Goal: Task Accomplishment & Management: Manage account settings

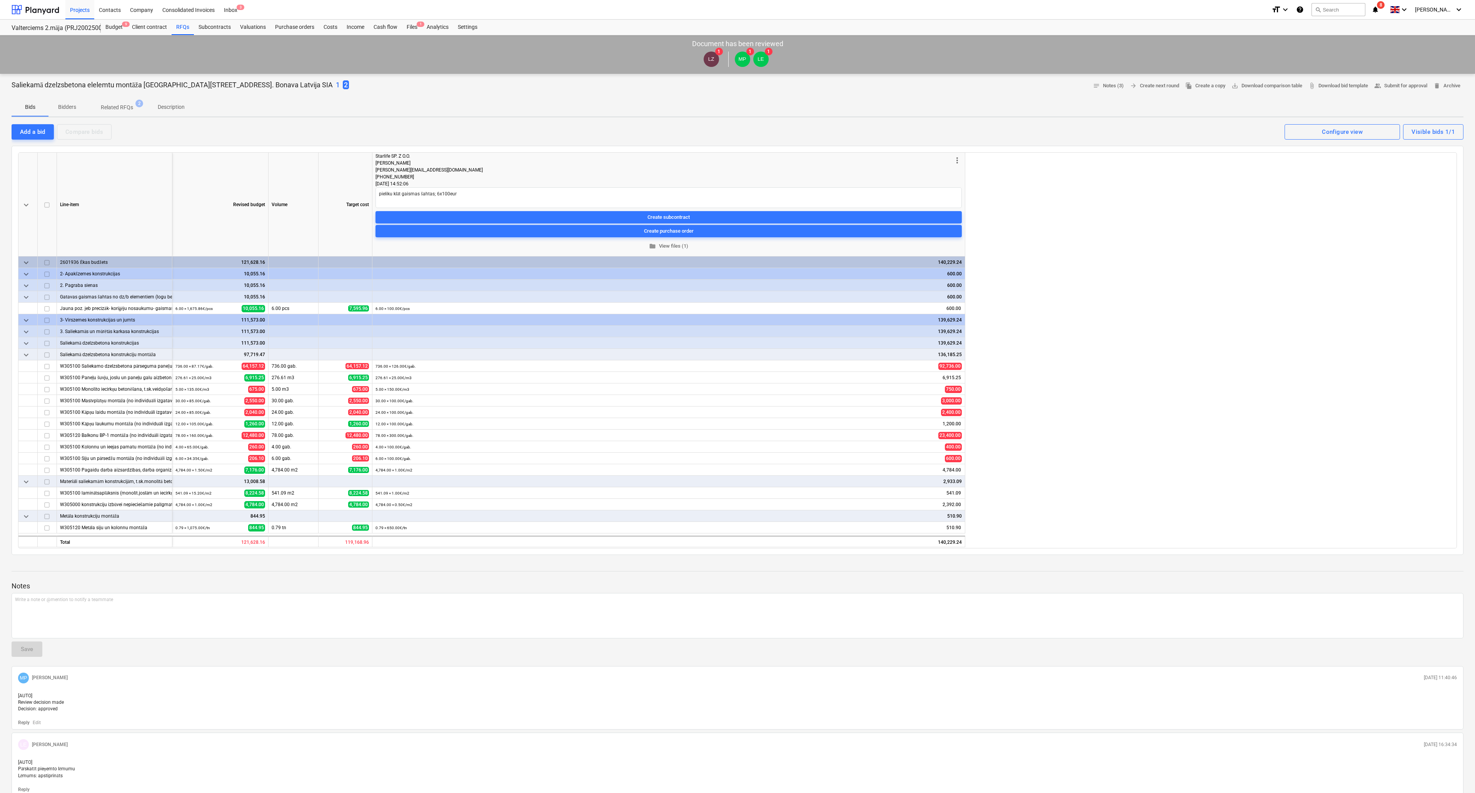
click at [1384, 5] on span "8" at bounding box center [1381, 5] width 8 height 8
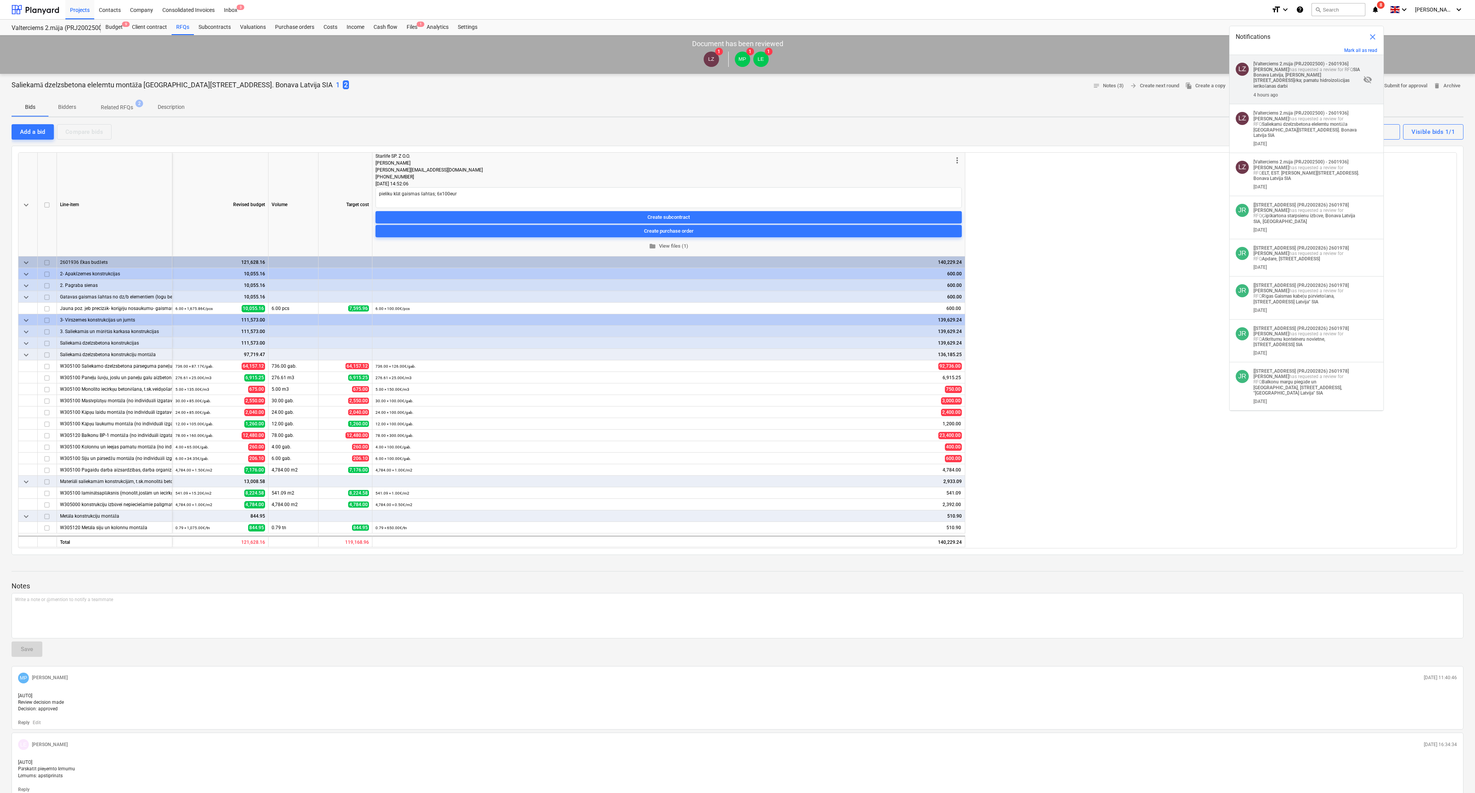
click at [1302, 62] on strong "[Valterciems 2.māja (PRJ2002500) - 2601936]" at bounding box center [1300, 63] width 95 height 5
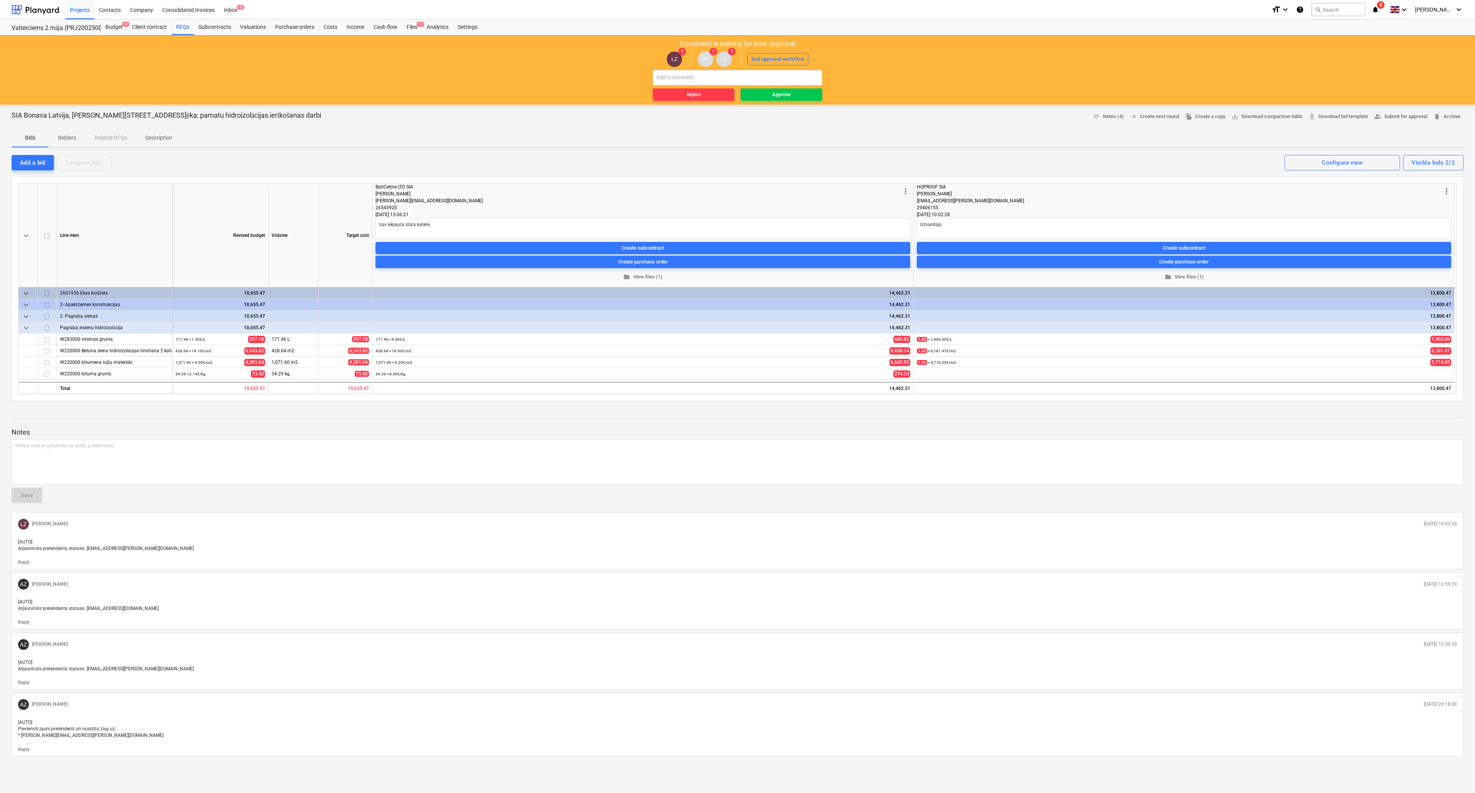
click at [1379, 8] on icon "notifications" at bounding box center [1375, 9] width 8 height 9
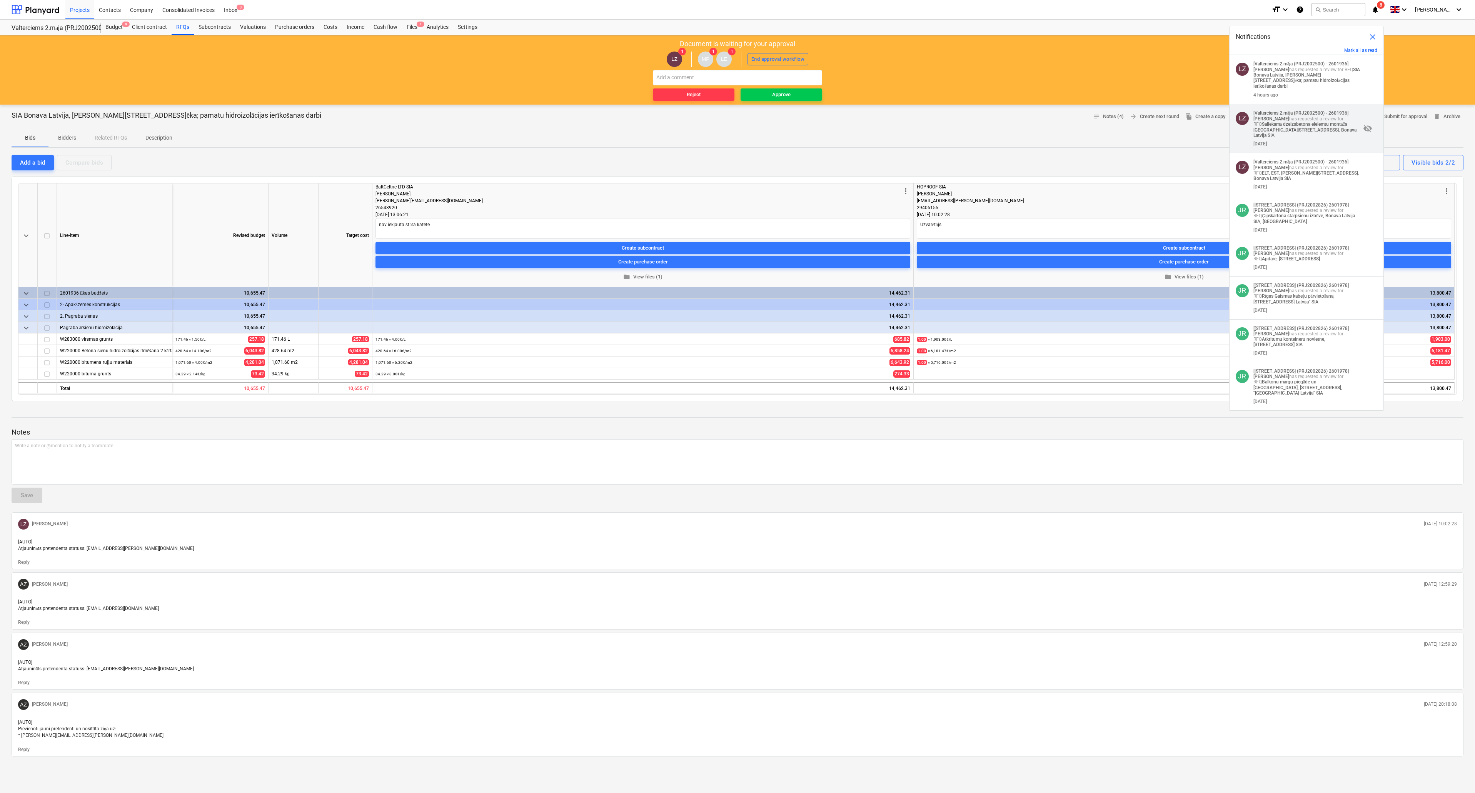
click at [1304, 117] on p "[Valterciems 2.māja (PRJ2002500) - 2601936] [PERSON_NAME] has requested a revie…" at bounding box center [1306, 124] width 107 height 28
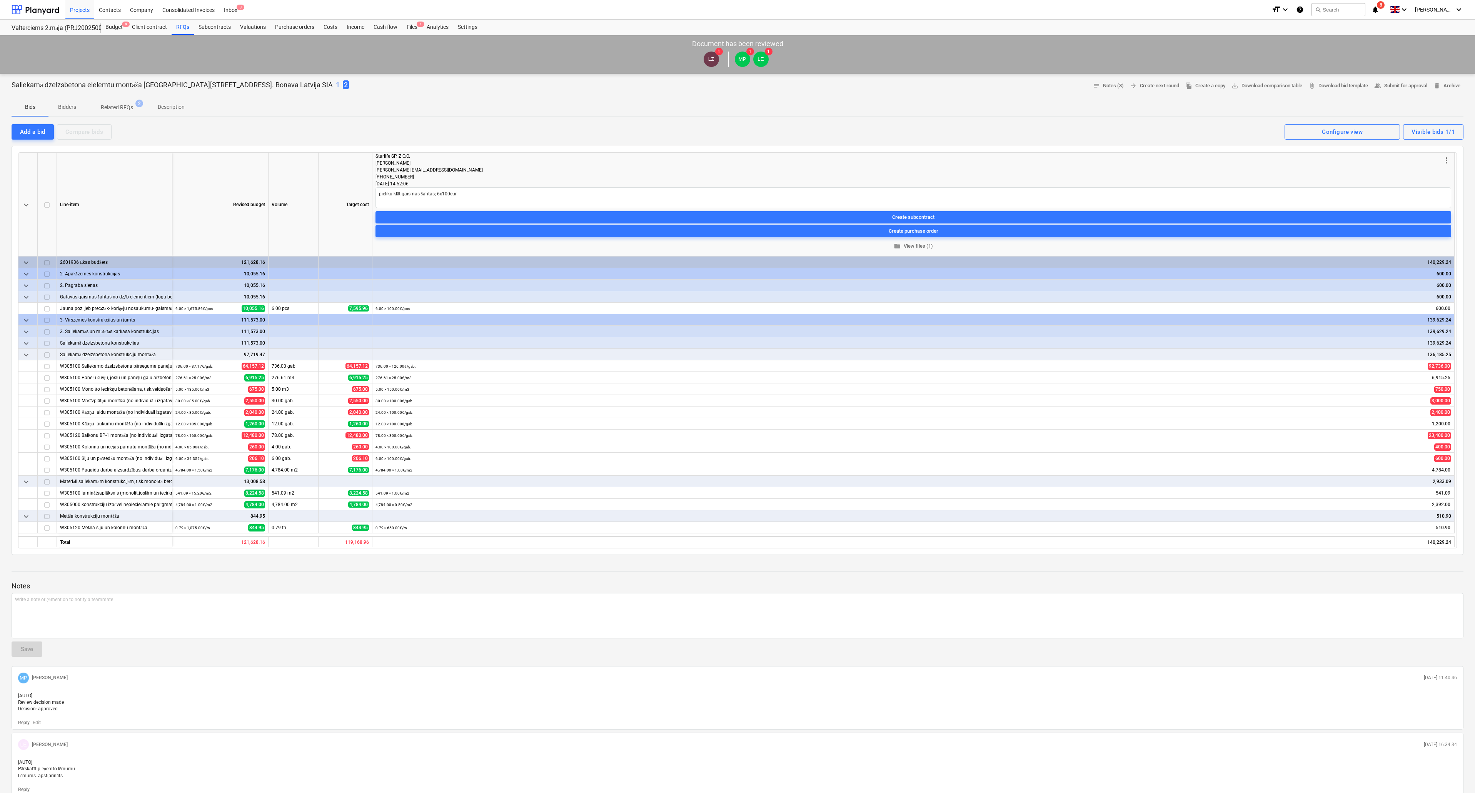
click at [1379, 13] on icon "notifications" at bounding box center [1375, 9] width 8 height 9
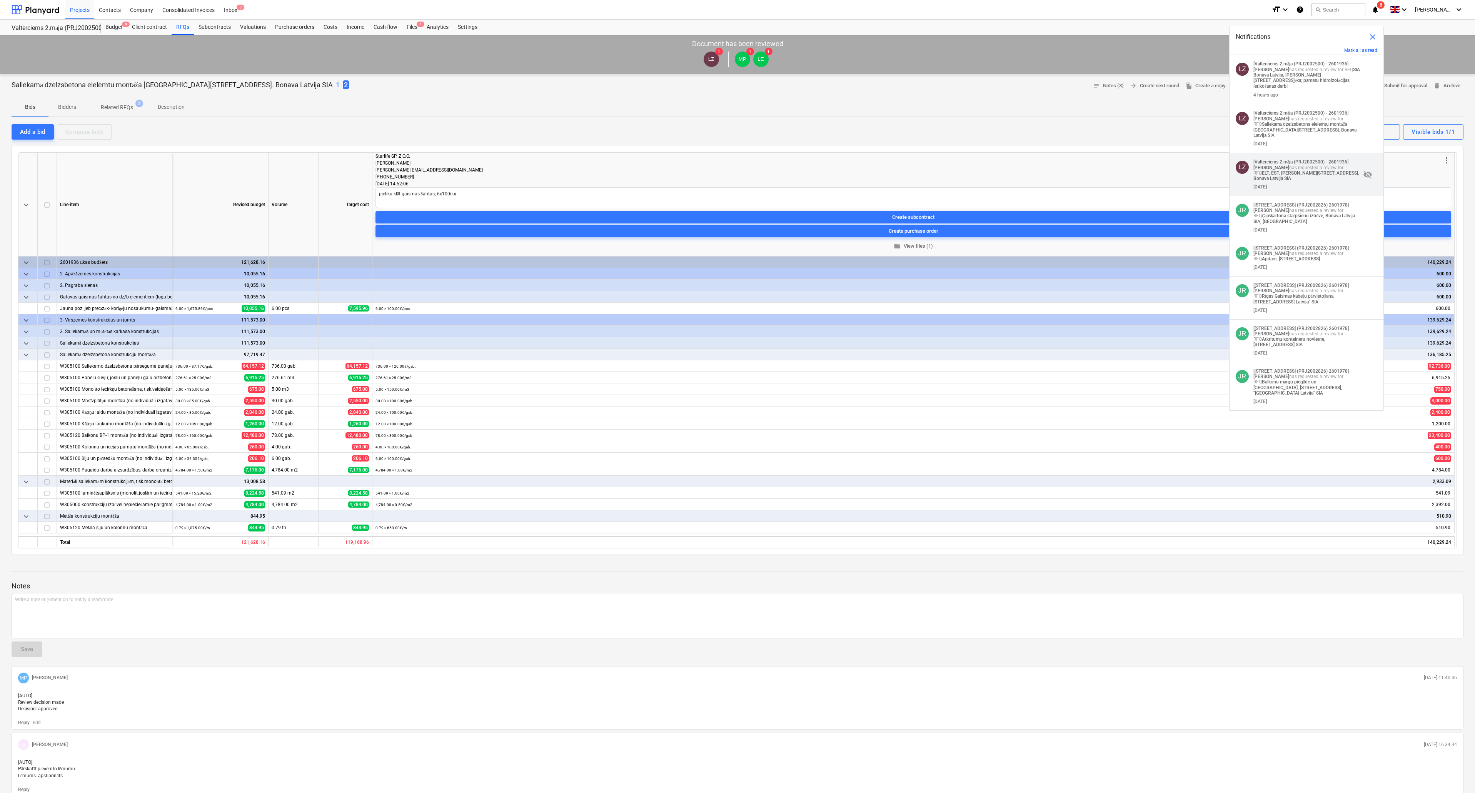
click at [1322, 172] on strong "ELT, EST. [PERSON_NAME][STREET_ADDRESS]. Bonava Latvija SIA" at bounding box center [1306, 175] width 106 height 11
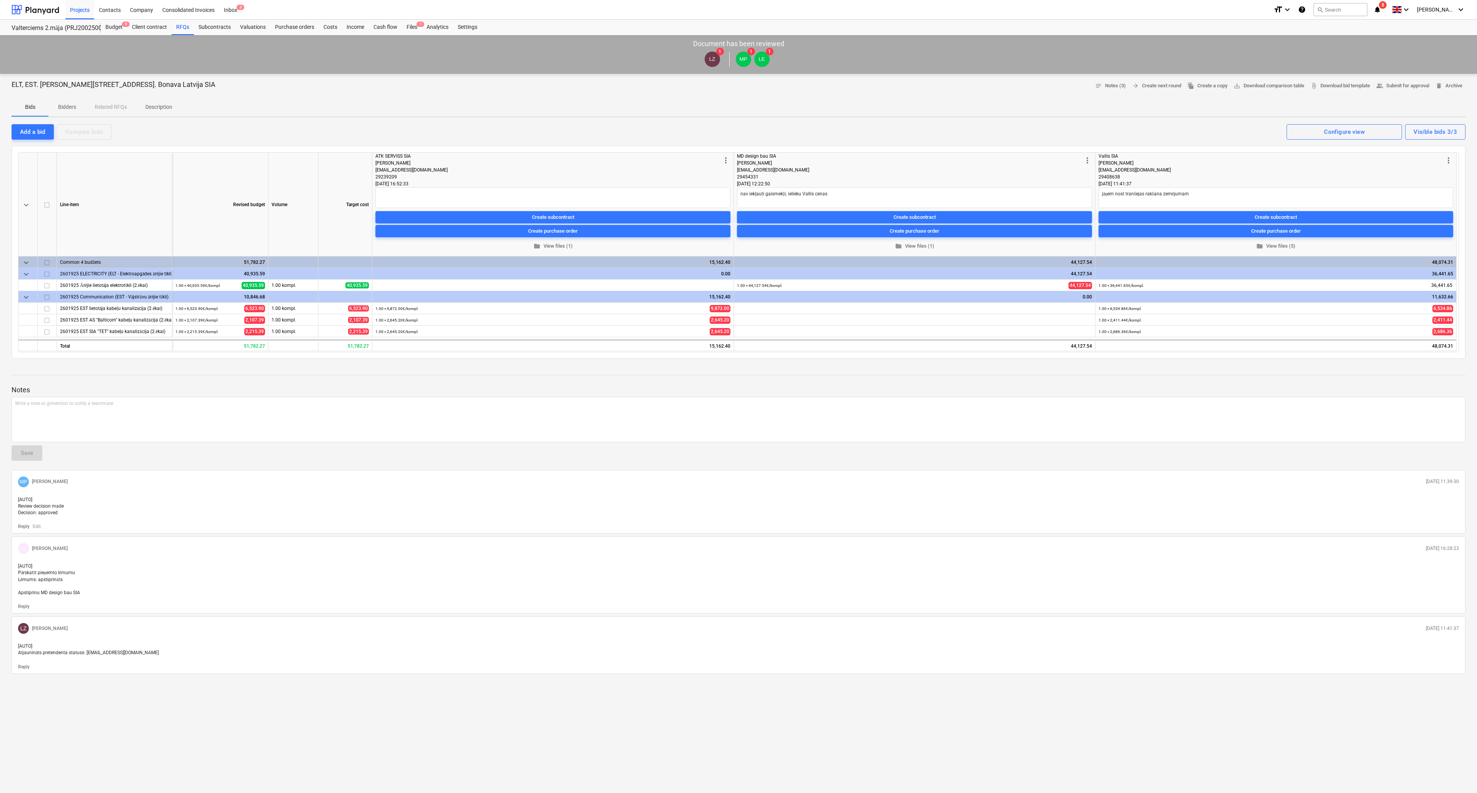
click at [1381, 5] on icon "notifications" at bounding box center [1378, 9] width 8 height 9
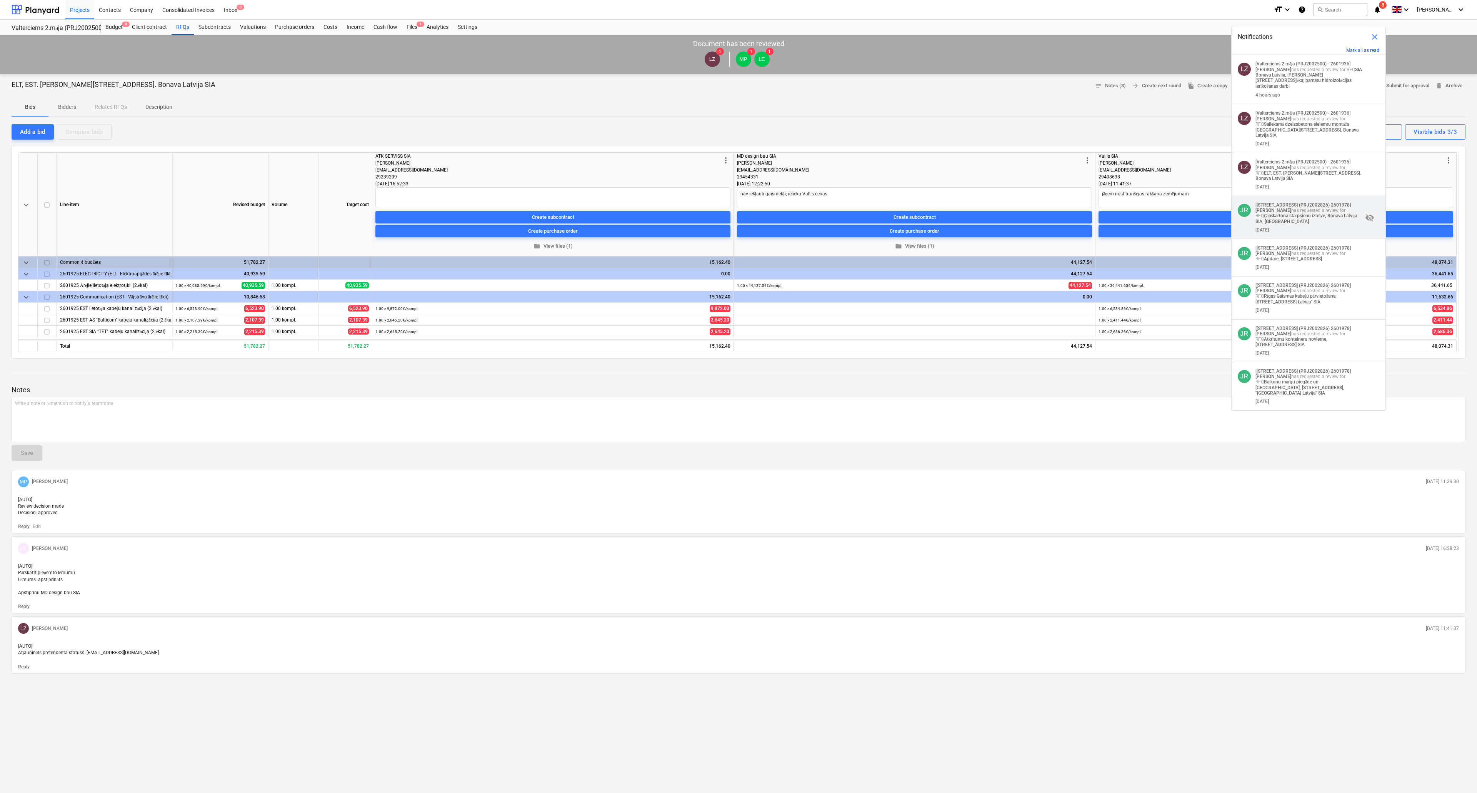
click at [1279, 224] on strong "Ģipškartona starpsienu izbūve, Bonava Latvija SIA, [GEOGRAPHIC_DATA]" at bounding box center [1307, 218] width 102 height 11
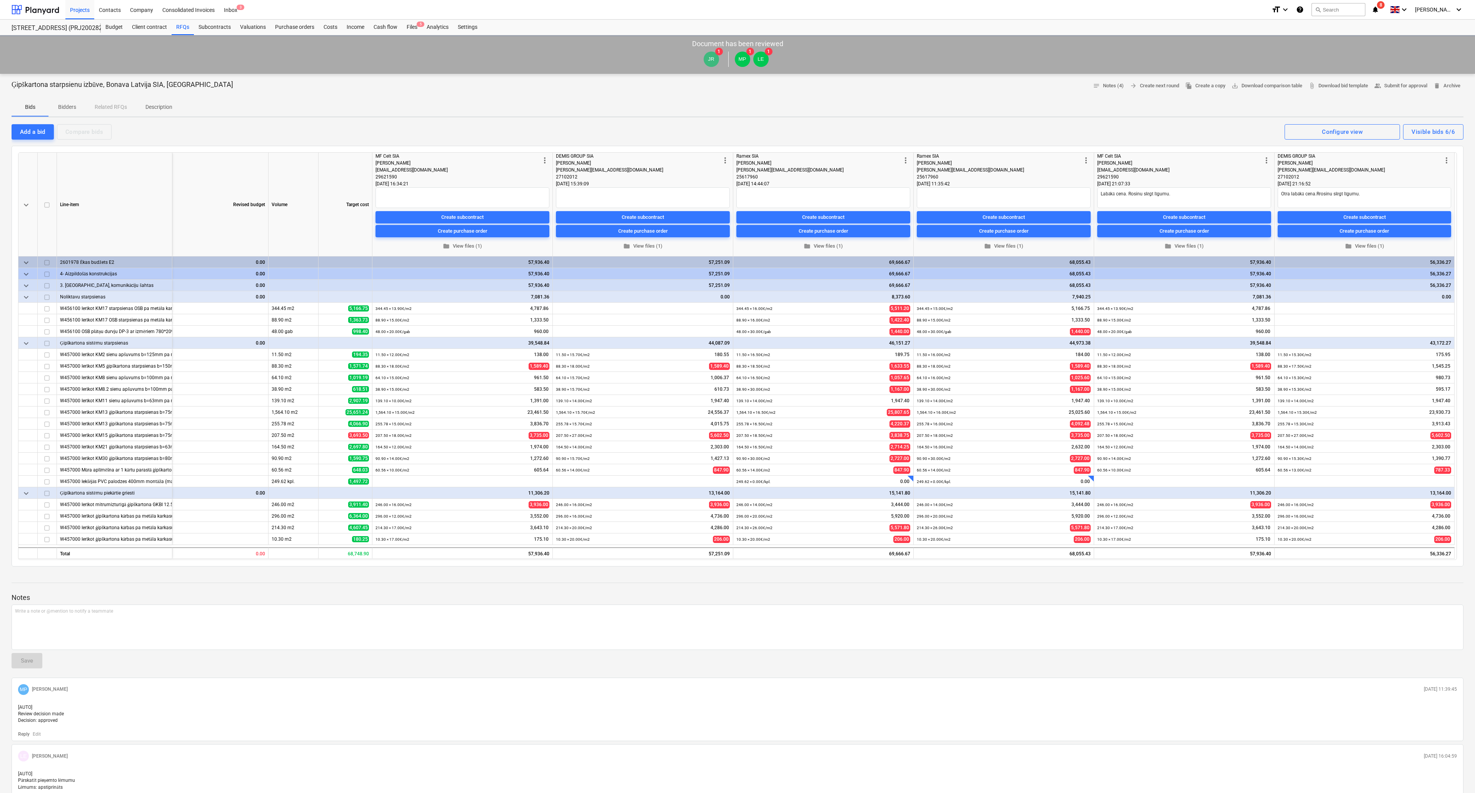
click at [1379, 9] on icon "notifications" at bounding box center [1375, 9] width 8 height 9
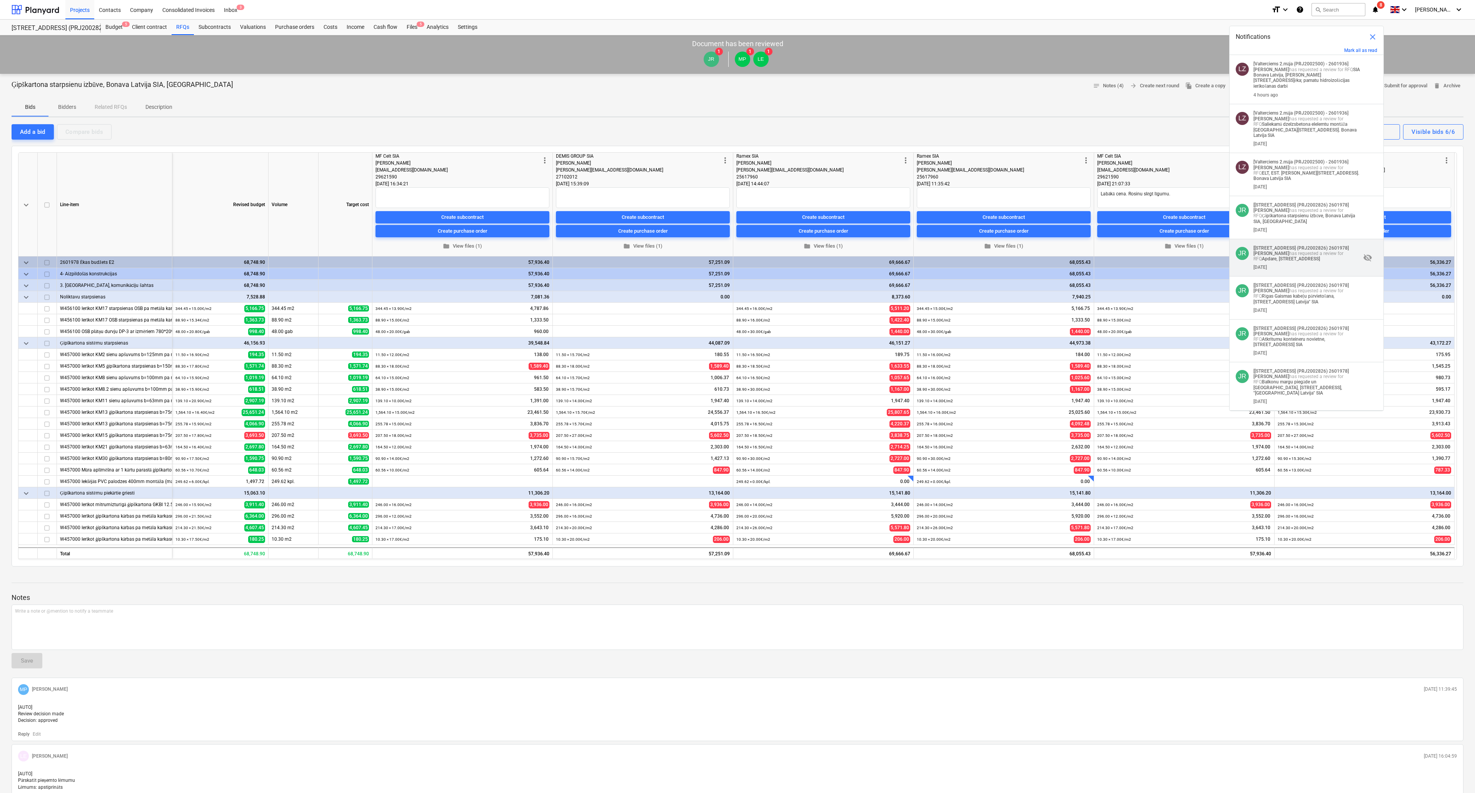
click at [1285, 262] on p "[[STREET_ADDRESS] (PRJ2002826) 2601978] [PERSON_NAME] has requested a review fo…" at bounding box center [1306, 253] width 107 height 16
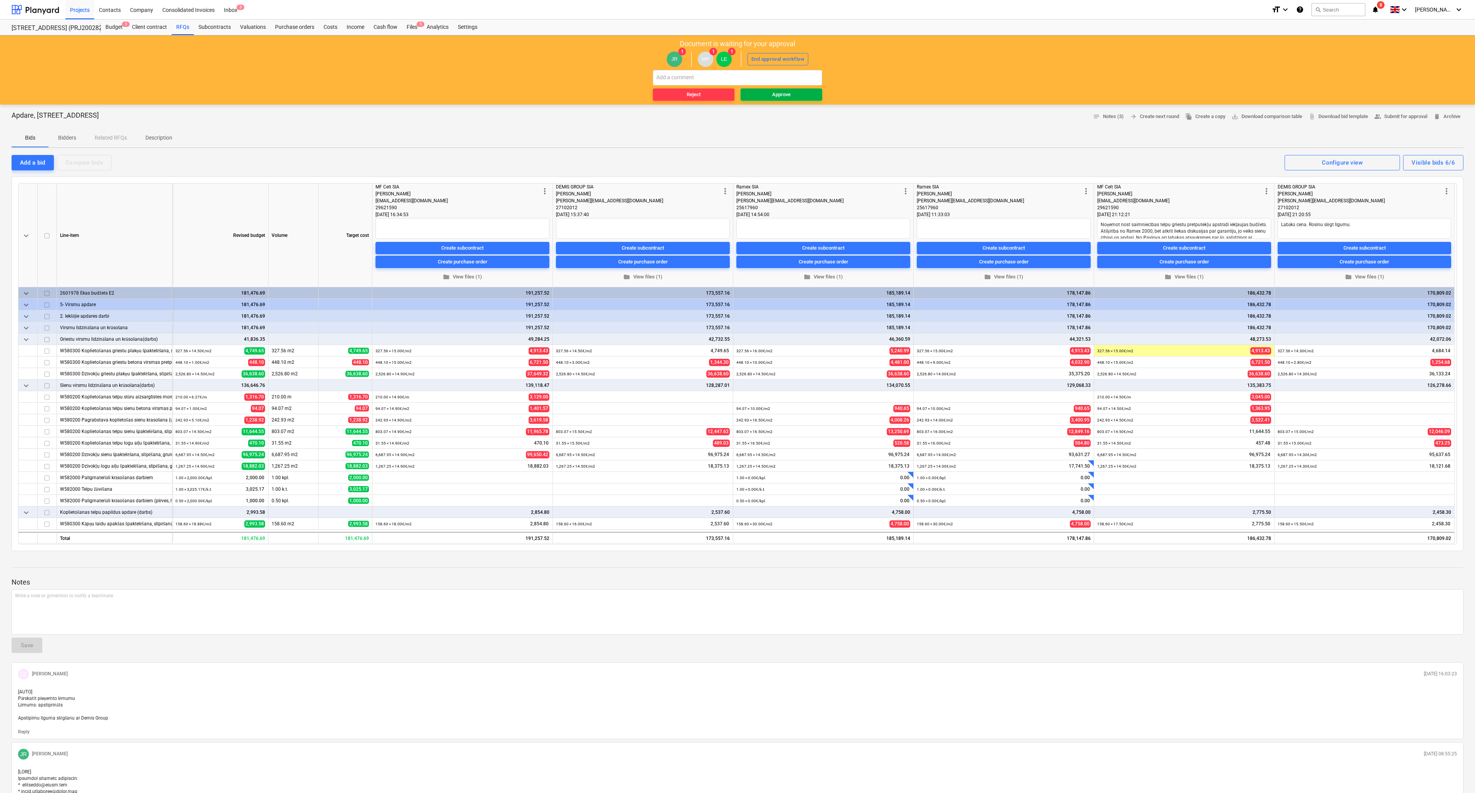
click at [780, 90] on button "Approve" at bounding box center [781, 94] width 82 height 12
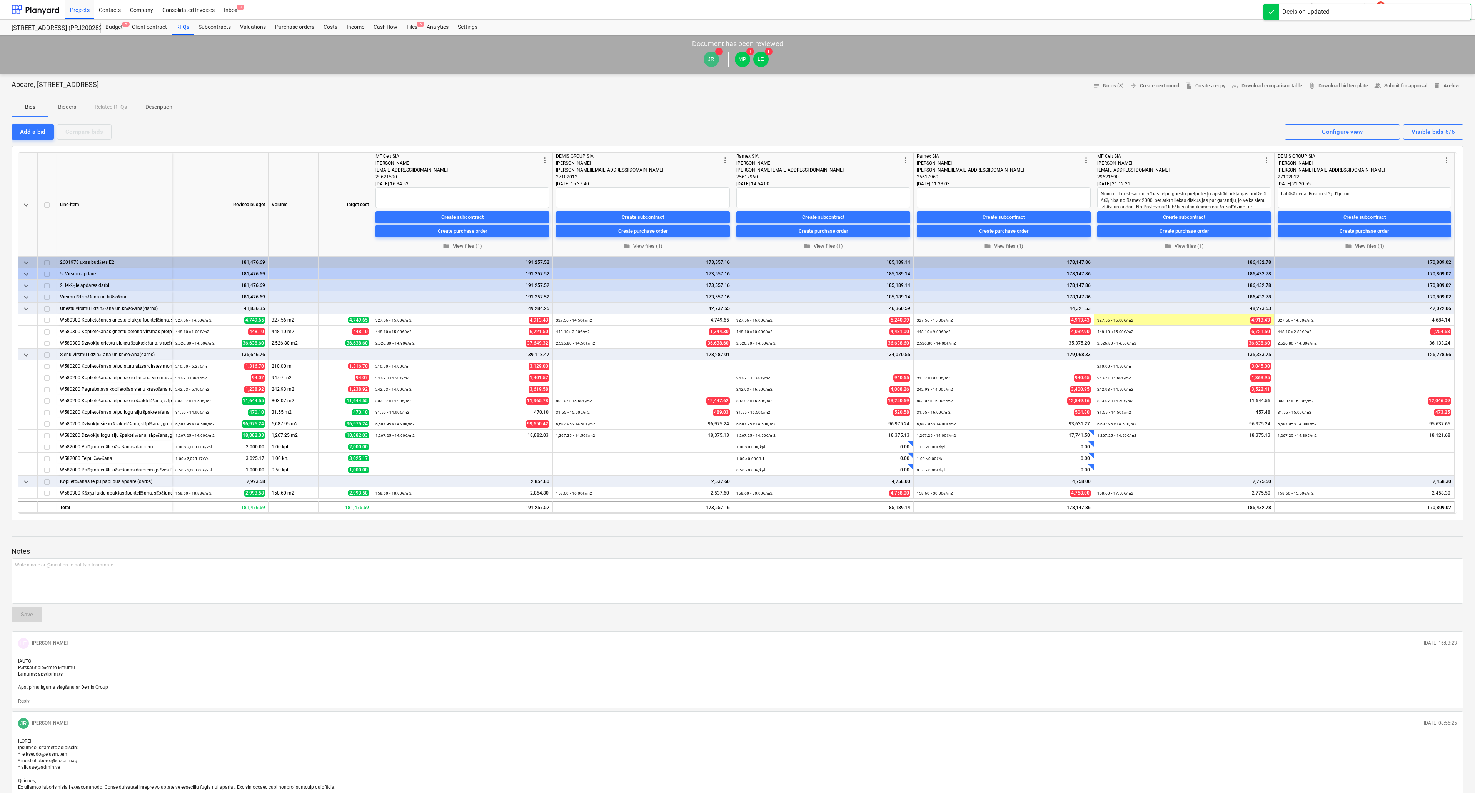
click at [1206, 12] on div "Projects Contacts Company Consolidated Invoices Inbox 3" at bounding box center [665, 9] width 1200 height 19
click at [1379, 12] on icon "notifications" at bounding box center [1375, 9] width 8 height 9
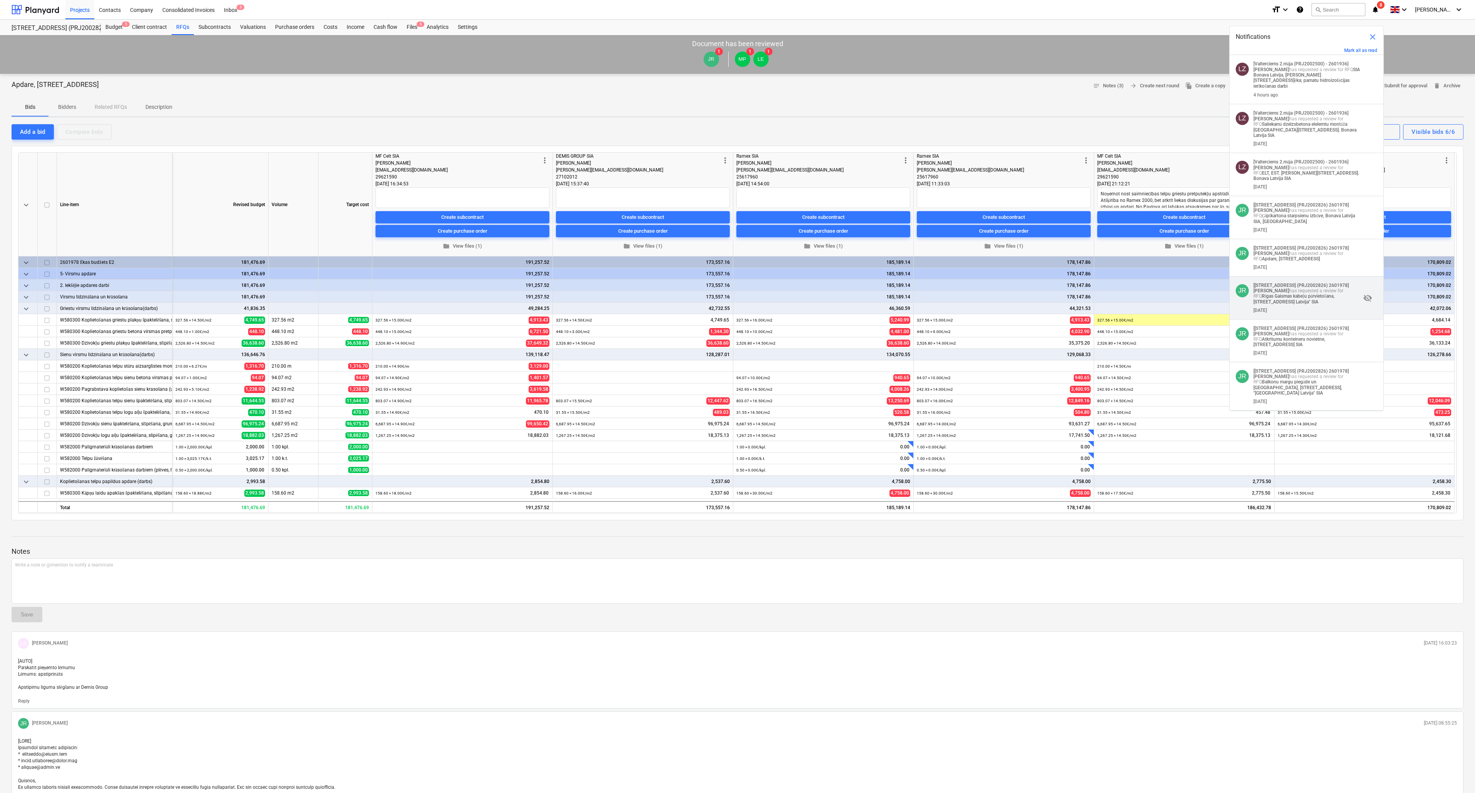
click at [1275, 305] on strong "Rīgas Gaismas kabeļu pārvietošana, [STREET_ADDRESS] Latvija'' SIA" at bounding box center [1293, 298] width 81 height 11
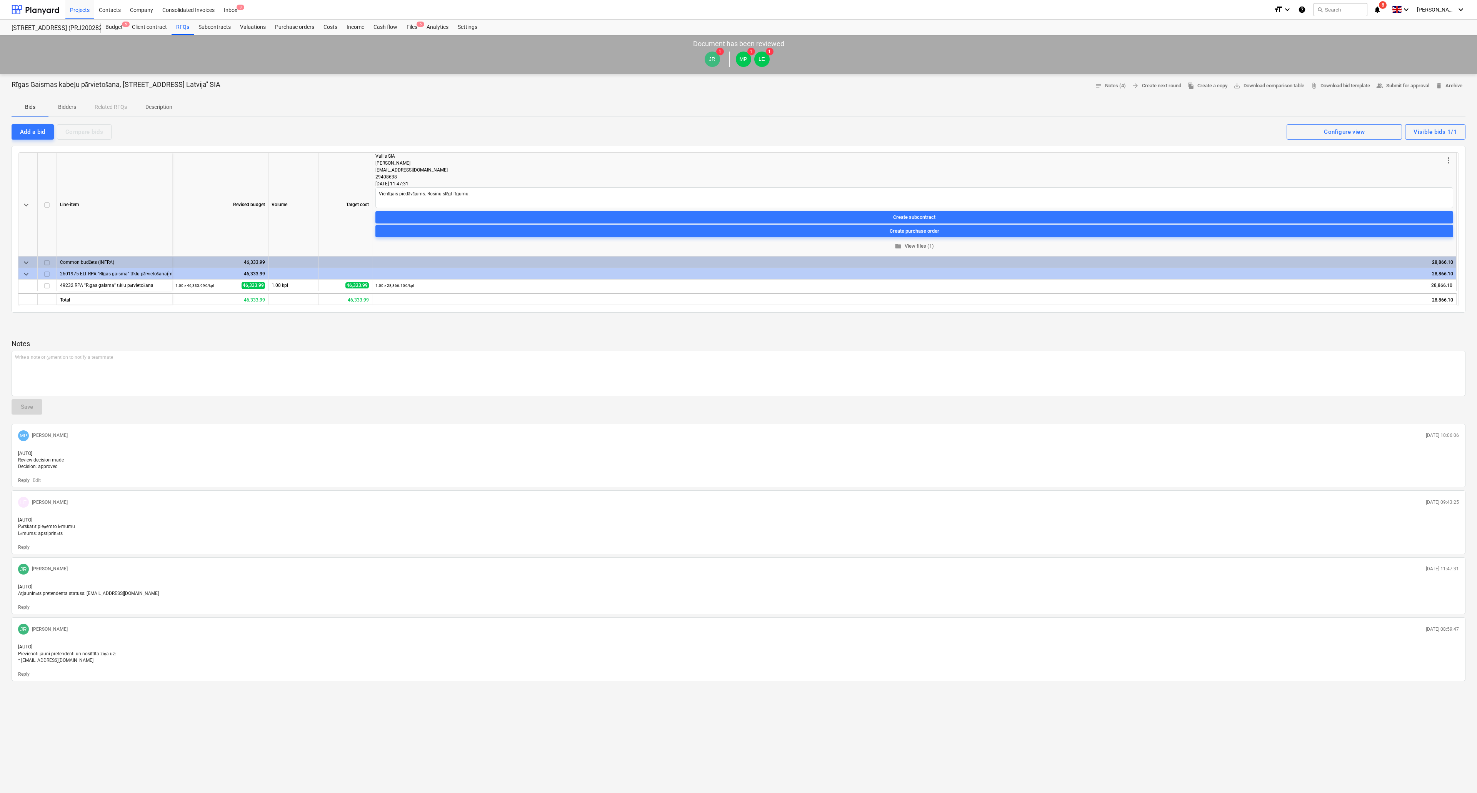
click at [1381, 8] on icon "notifications" at bounding box center [1378, 9] width 8 height 9
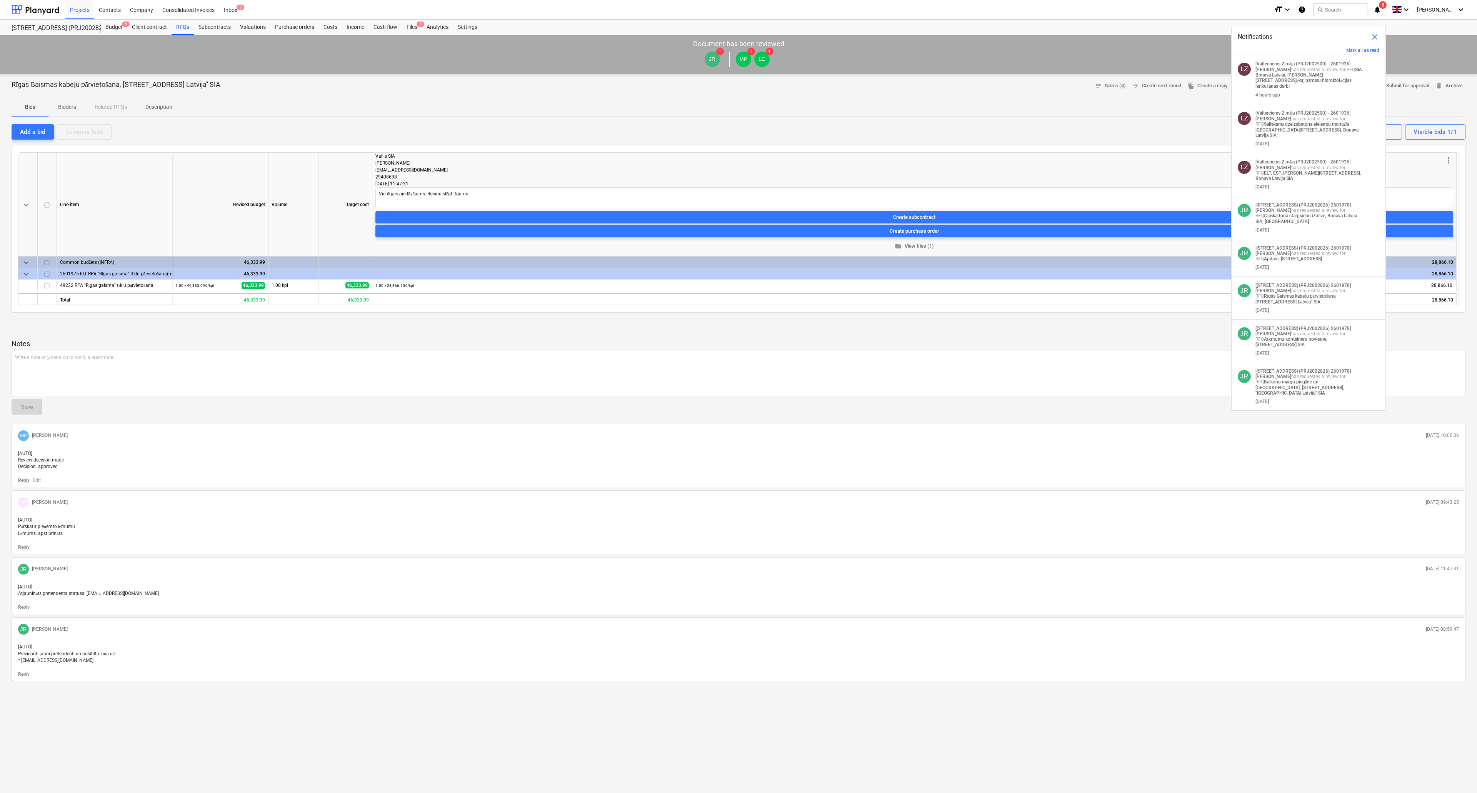
click at [1275, 347] on strong "Atkritumu konteineru novietne, [STREET_ADDRESS] SIA" at bounding box center [1292, 342] width 72 height 11
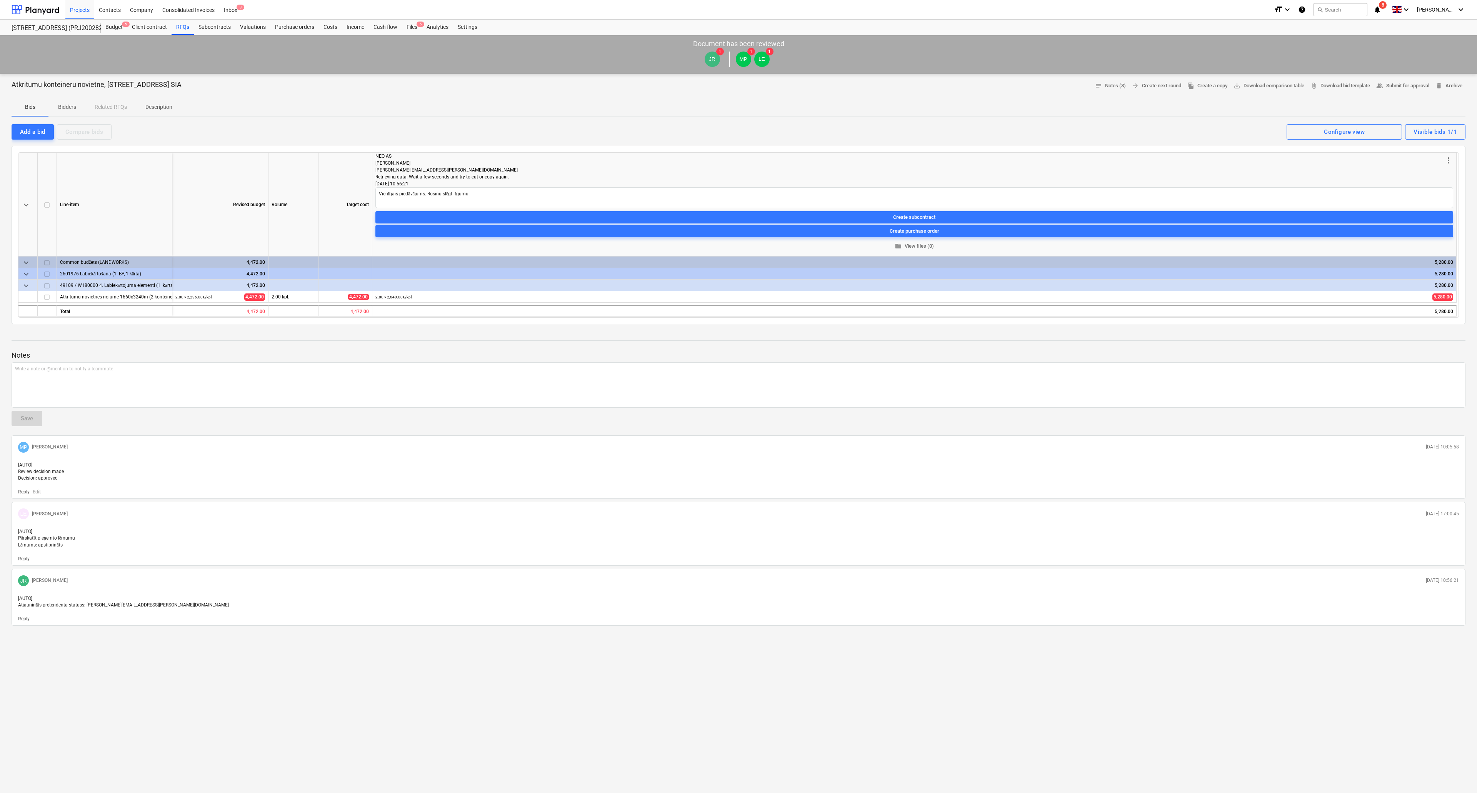
click at [1381, 10] on icon "notifications" at bounding box center [1378, 9] width 8 height 9
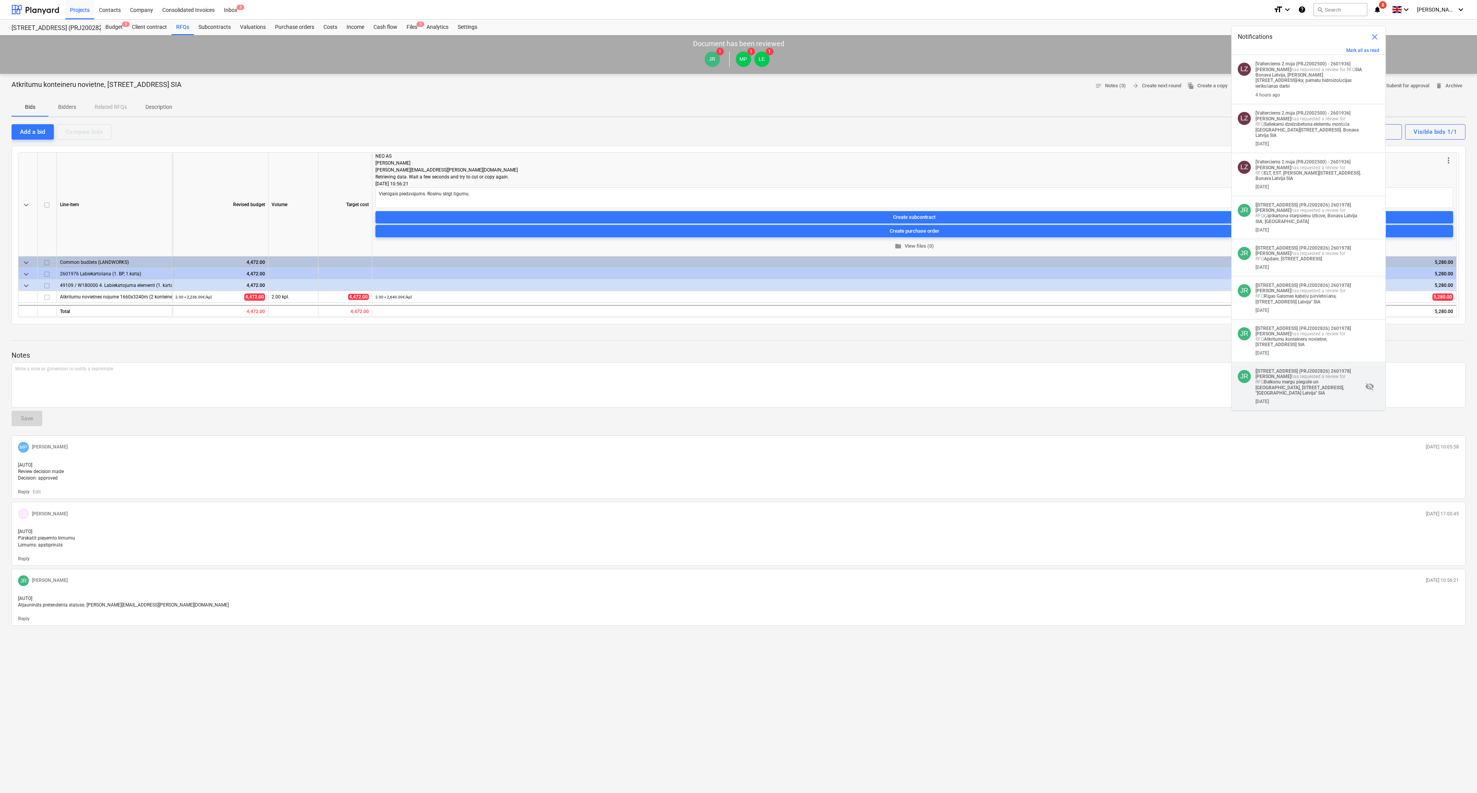
click at [1266, 404] on div "[DATE]" at bounding box center [1262, 401] width 13 height 5
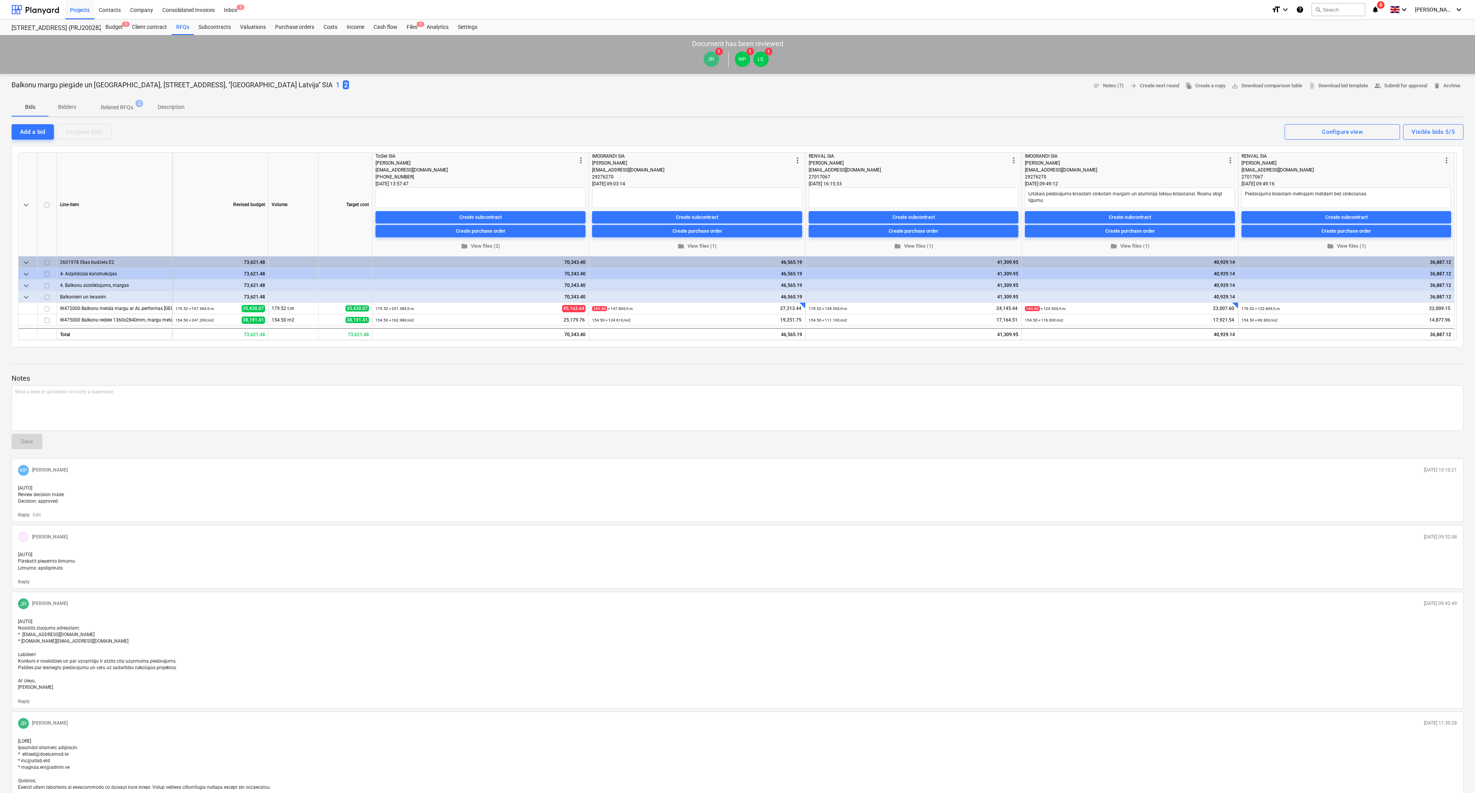
click at [1379, 10] on icon "notifications" at bounding box center [1375, 9] width 8 height 9
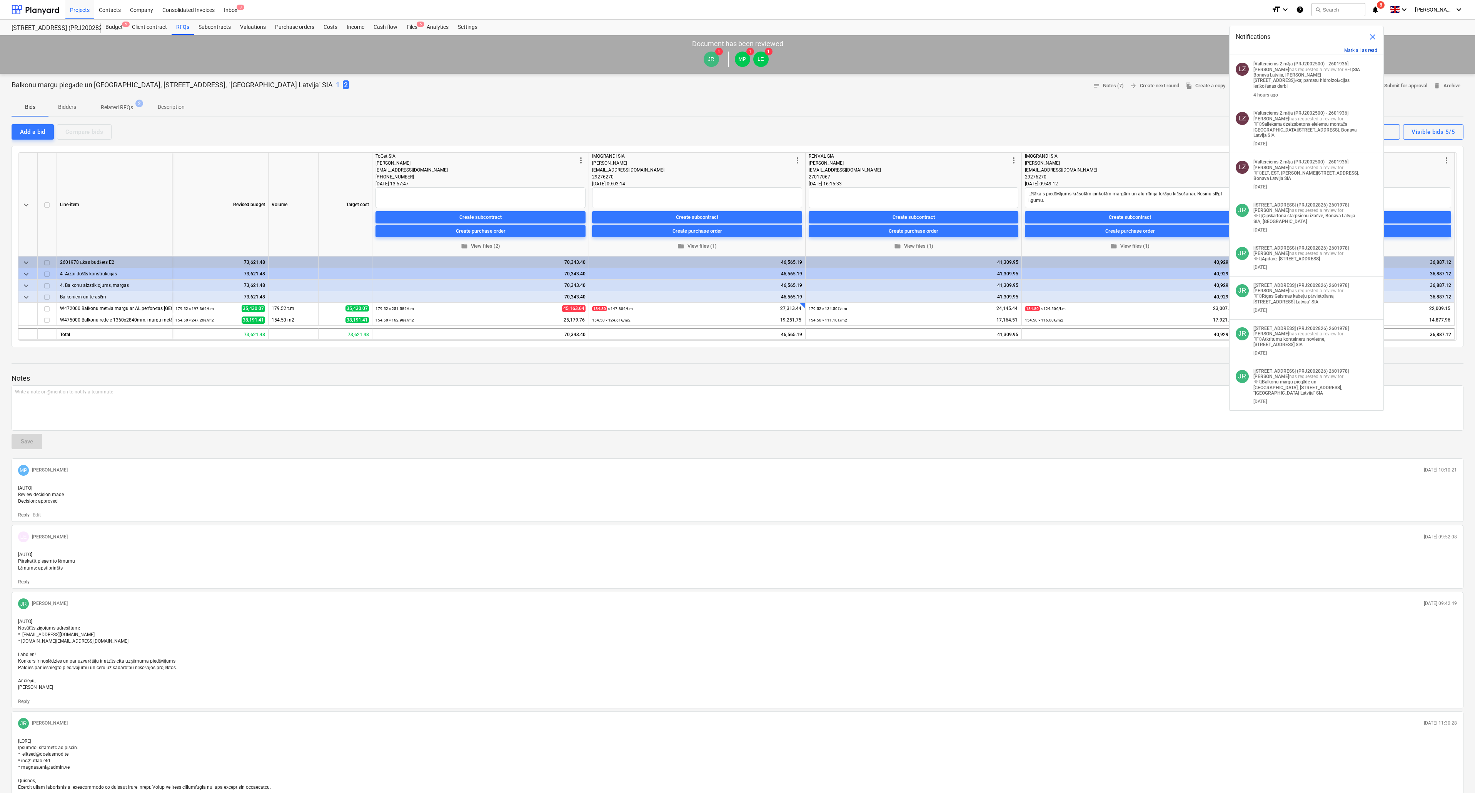
click at [1357, 51] on button "Mark all as read" at bounding box center [1360, 50] width 33 height 5
click at [1349, 52] on button "Mark all as read" at bounding box center [1360, 50] width 33 height 5
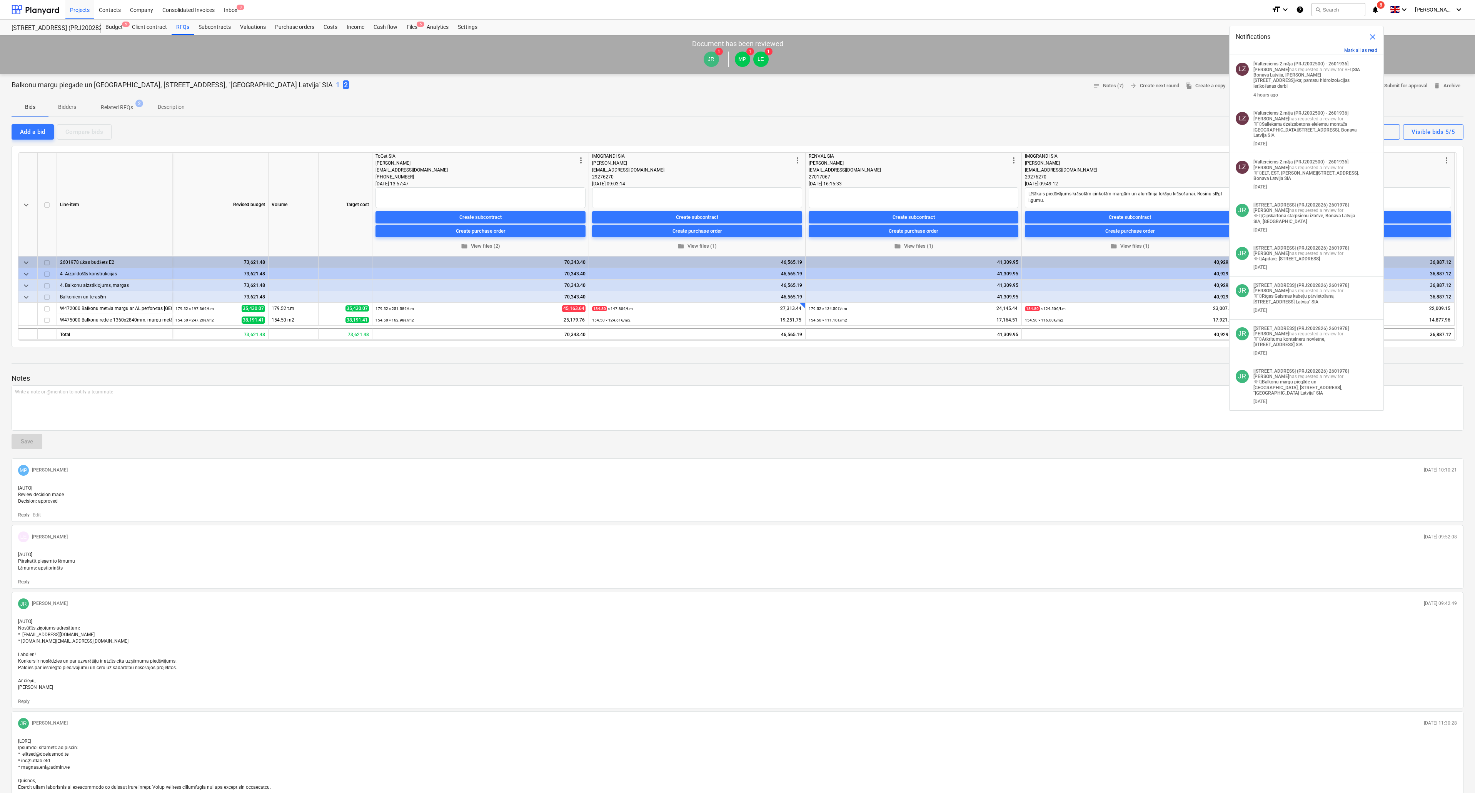
click at [1349, 52] on button "Mark all as read" at bounding box center [1360, 50] width 33 height 5
click at [1372, 40] on span "close" at bounding box center [1372, 36] width 9 height 9
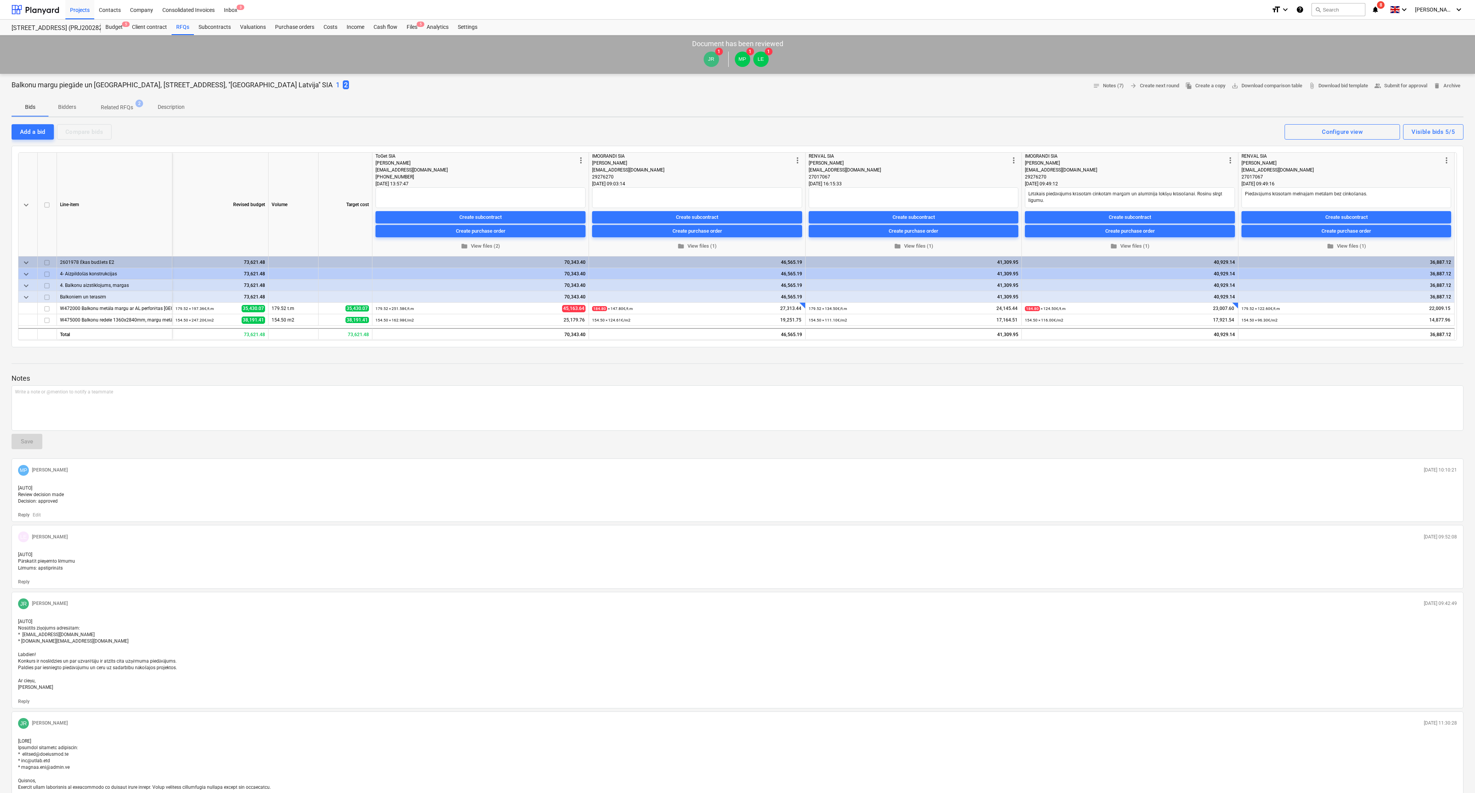
type textarea "x"
